Goal: Navigation & Orientation: Understand site structure

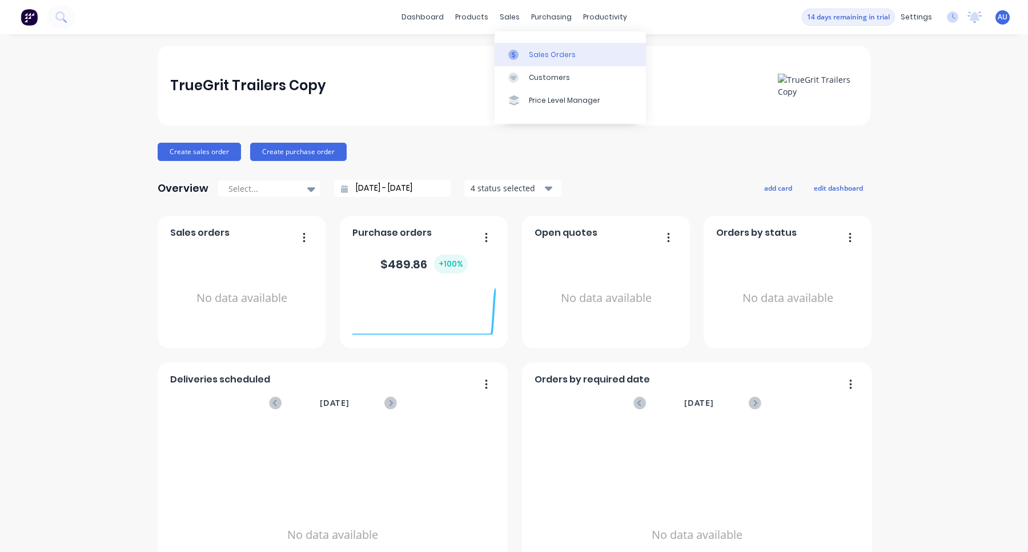
click at [526, 53] on link "Sales Orders" at bounding box center [569, 54] width 151 height 23
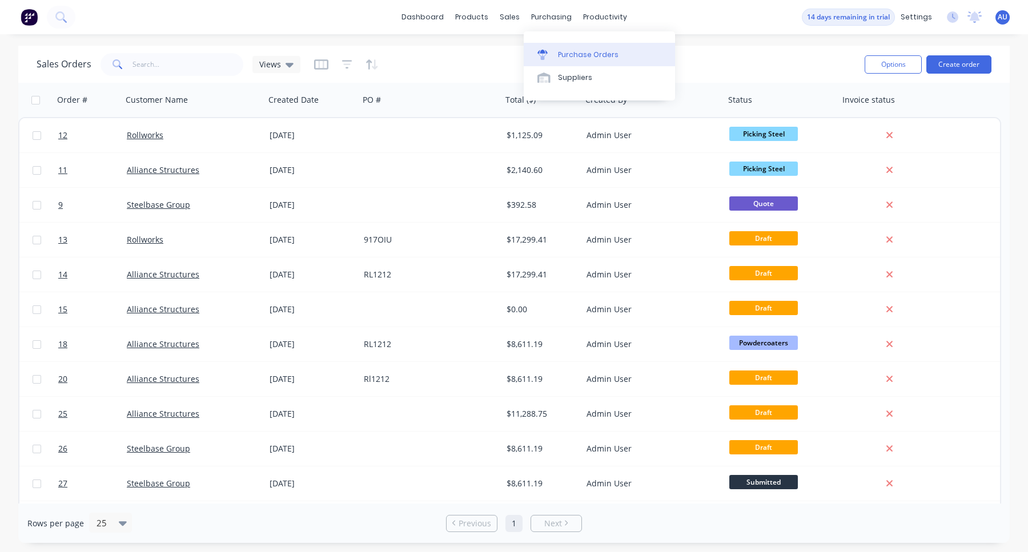
click at [550, 47] on link "Purchase Orders" at bounding box center [599, 54] width 151 height 23
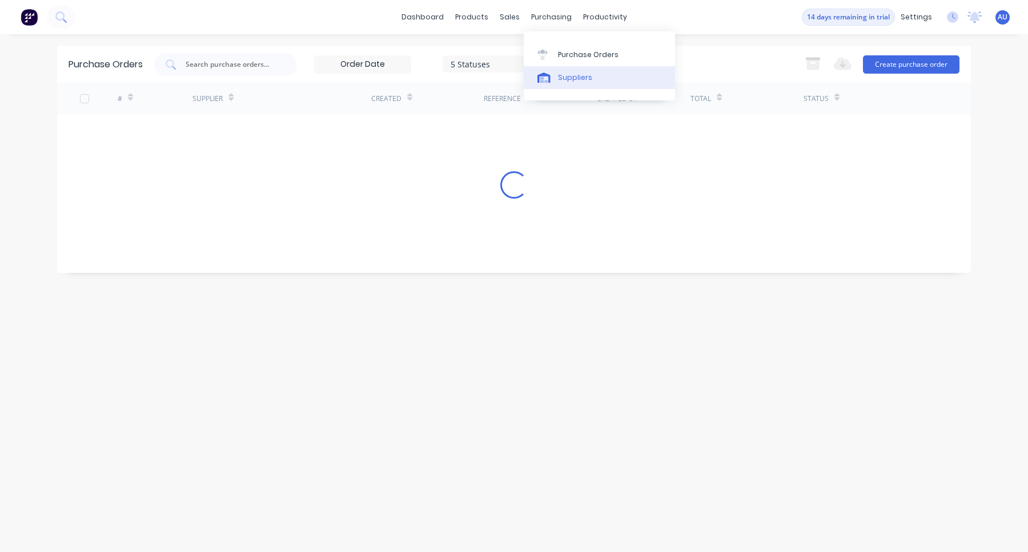
click at [574, 77] on div "Suppliers" at bounding box center [575, 78] width 34 height 10
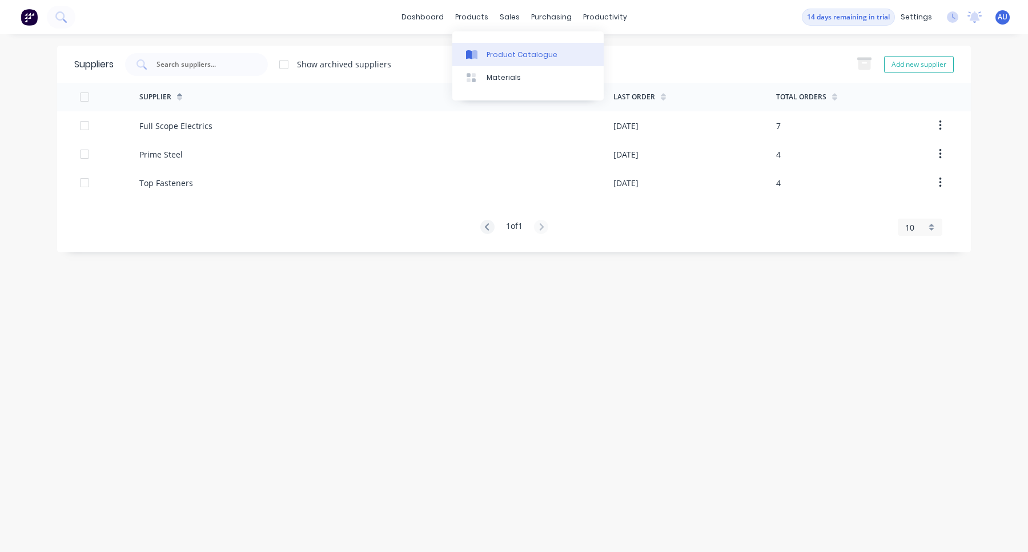
click at [489, 56] on div "Product Catalogue" at bounding box center [521, 55] width 71 height 10
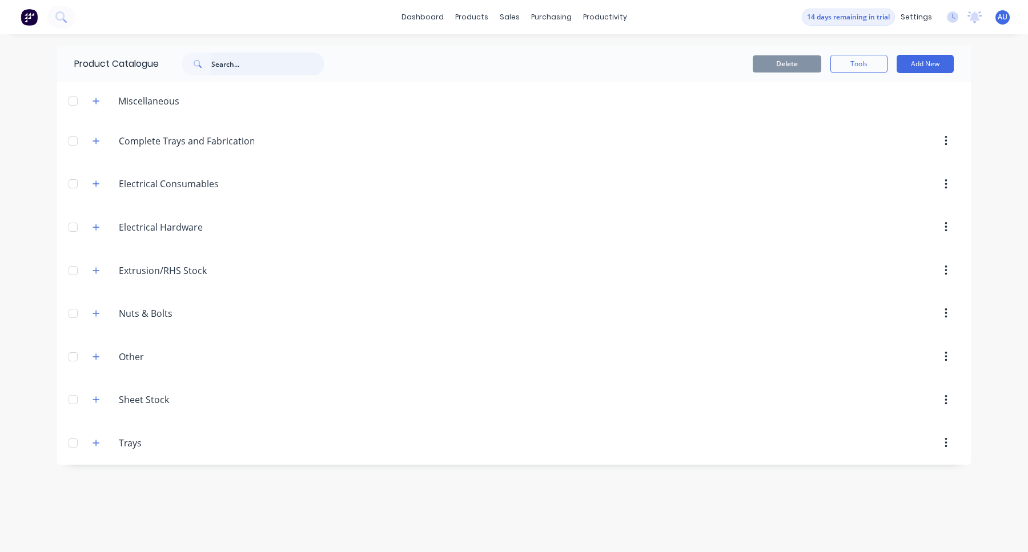
click at [263, 70] on input "text" at bounding box center [267, 64] width 113 height 23
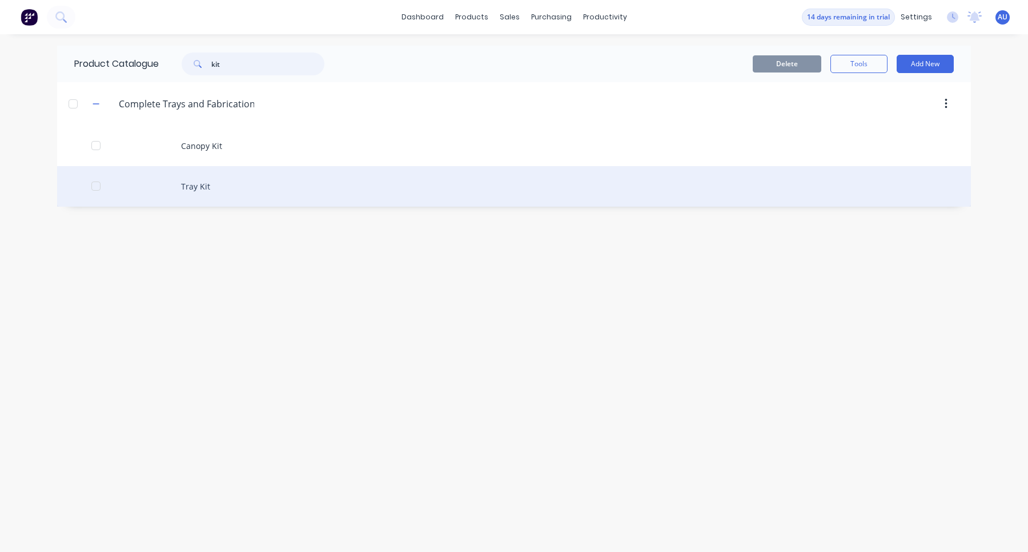
type input "kit"
click at [227, 174] on div "Tray Kit" at bounding box center [513, 186] width 913 height 41
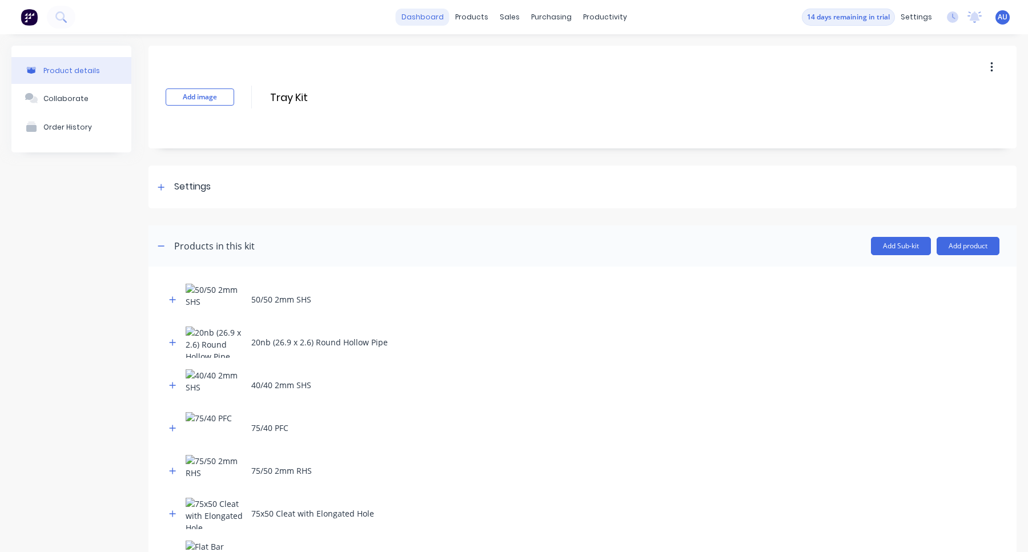
click at [418, 17] on link "dashboard" at bounding box center [423, 17] width 54 height 17
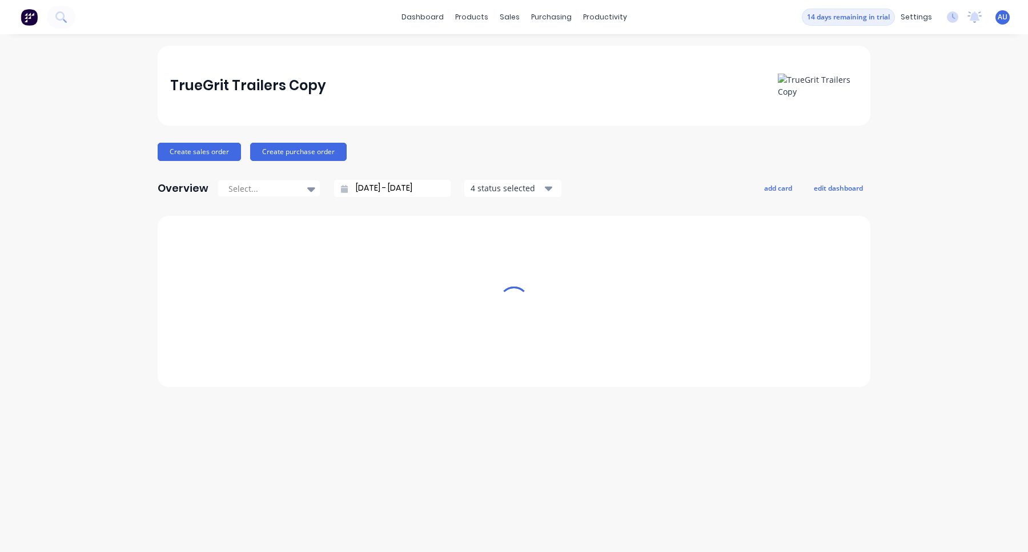
click at [418, 17] on link "dashboard" at bounding box center [423, 17] width 54 height 17
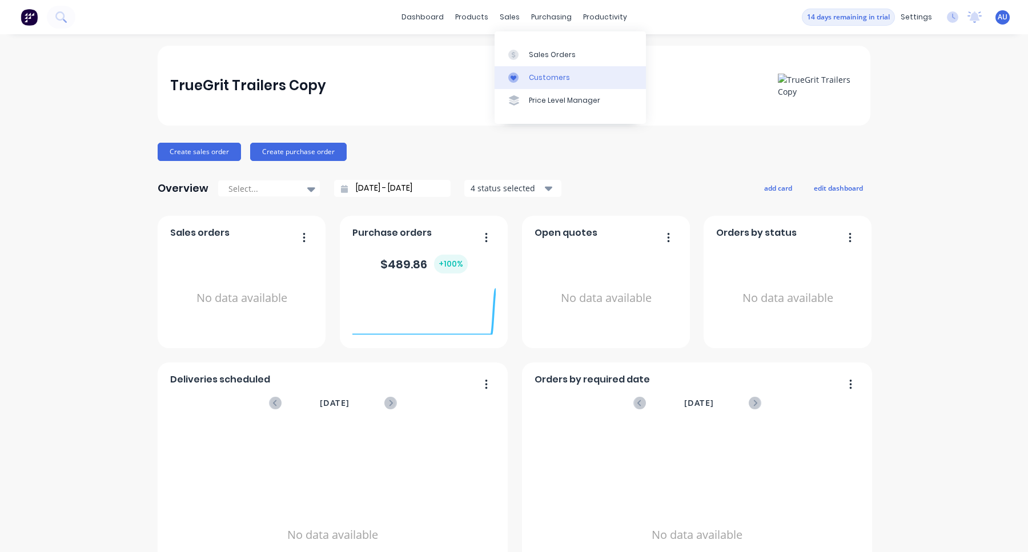
click at [540, 69] on link "Customers" at bounding box center [569, 77] width 151 height 23
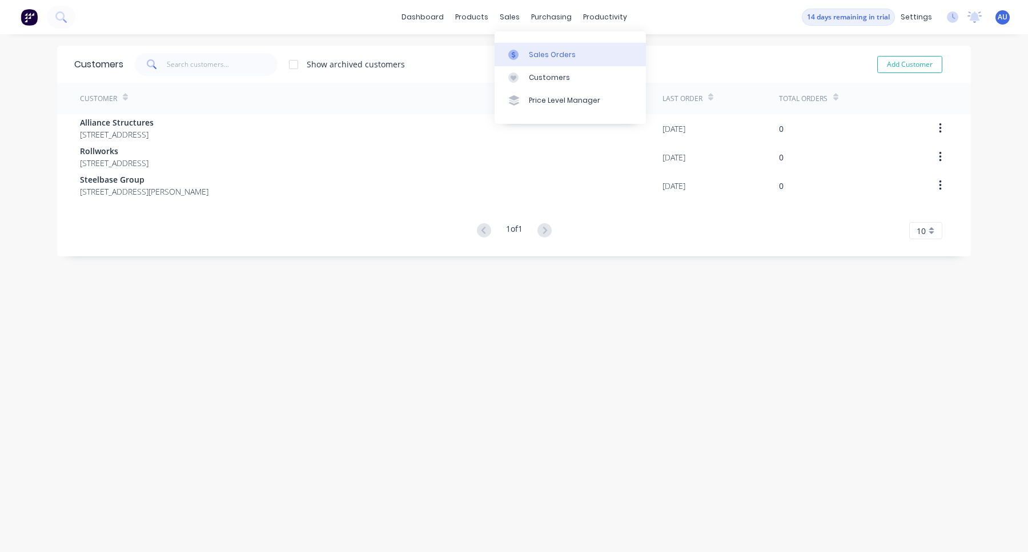
click at [529, 45] on link "Sales Orders" at bounding box center [569, 54] width 151 height 23
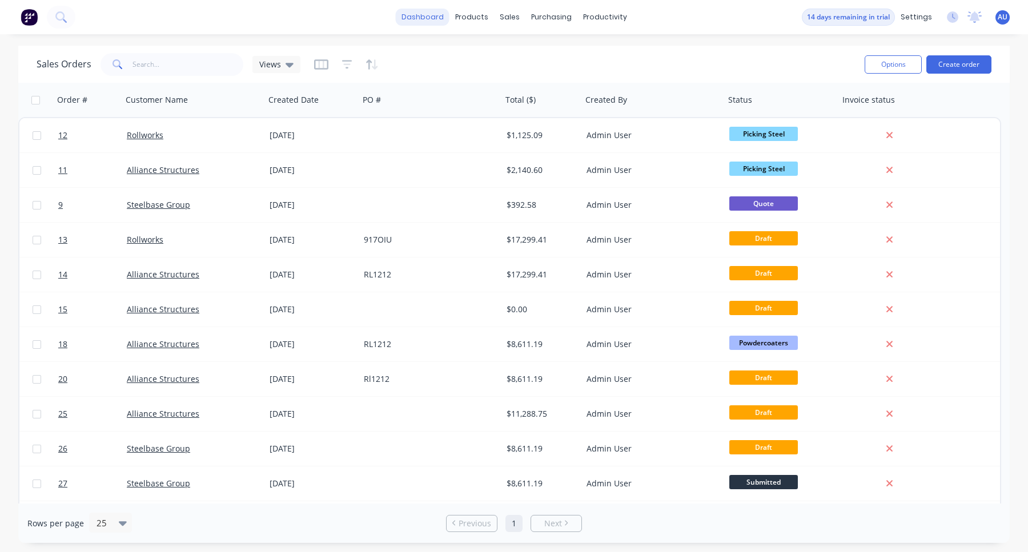
click at [428, 17] on link "dashboard" at bounding box center [423, 17] width 54 height 17
